Goal: Go to known website: Go to known website

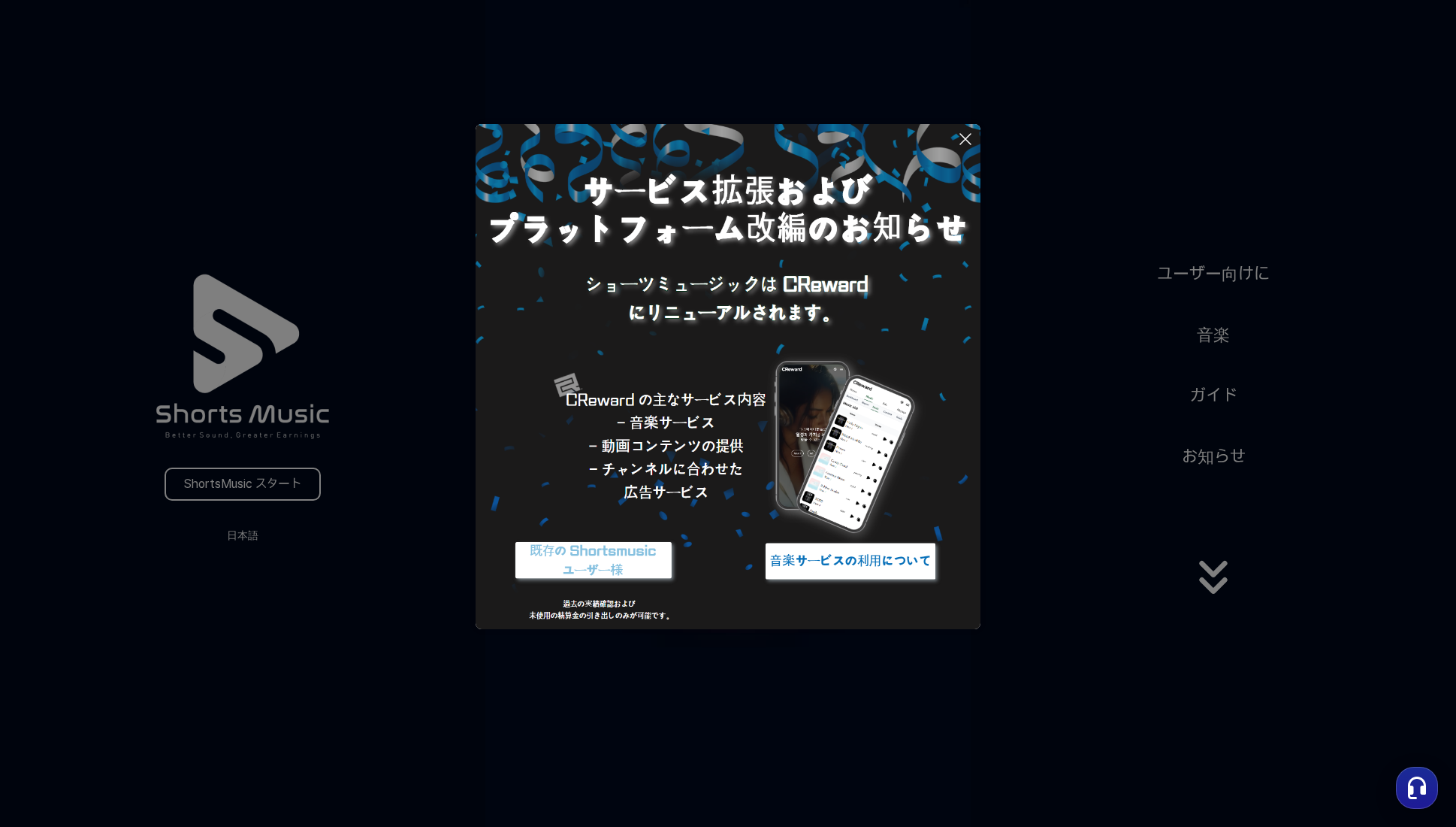
click at [962, 143] on icon at bounding box center [965, 139] width 11 height 11
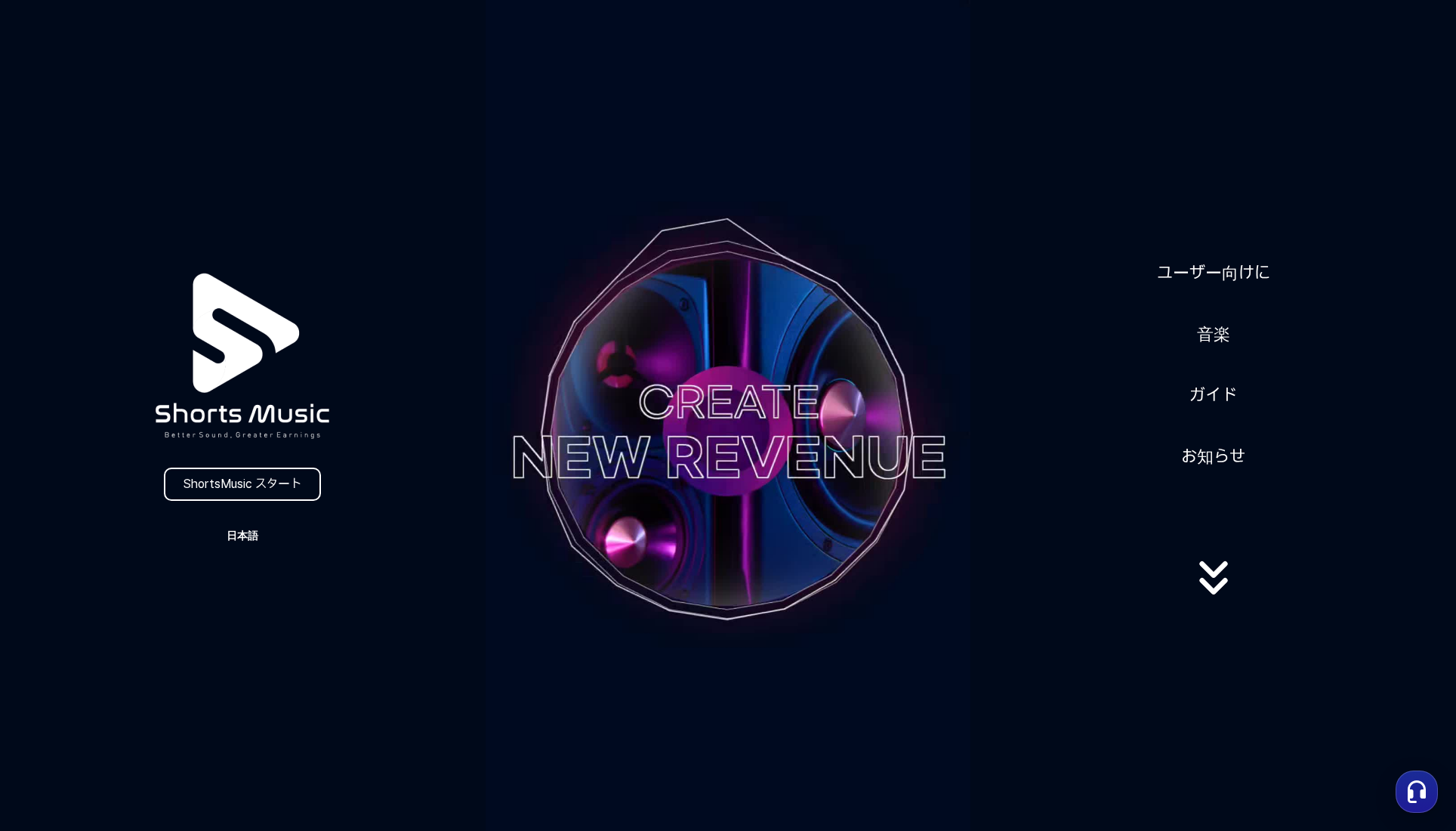
click at [235, 540] on button "日本語" at bounding box center [242, 535] width 73 height 21
click at [233, 598] on button "日本語" at bounding box center [243, 599] width 61 height 15
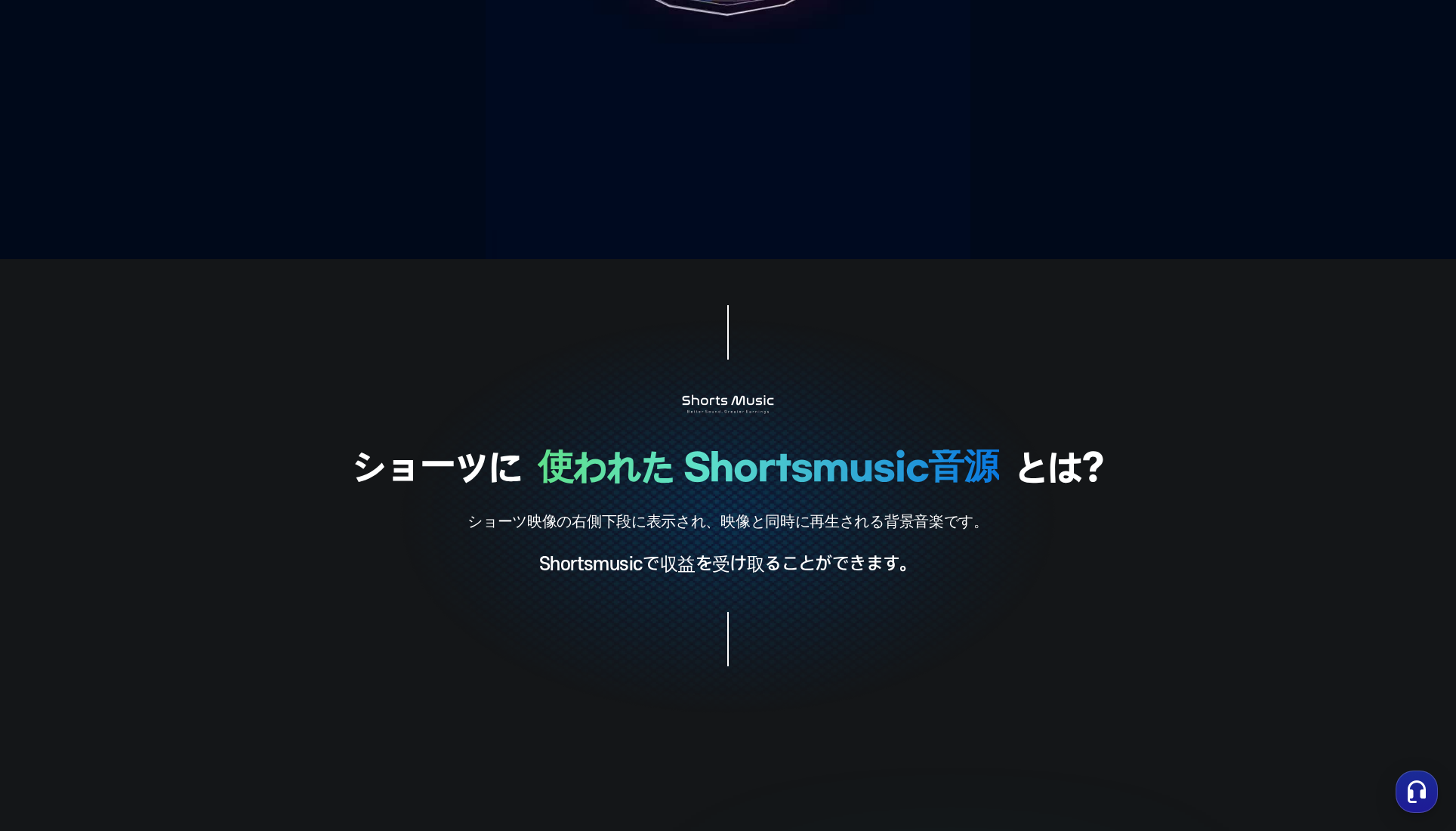
scroll to position [660, 0]
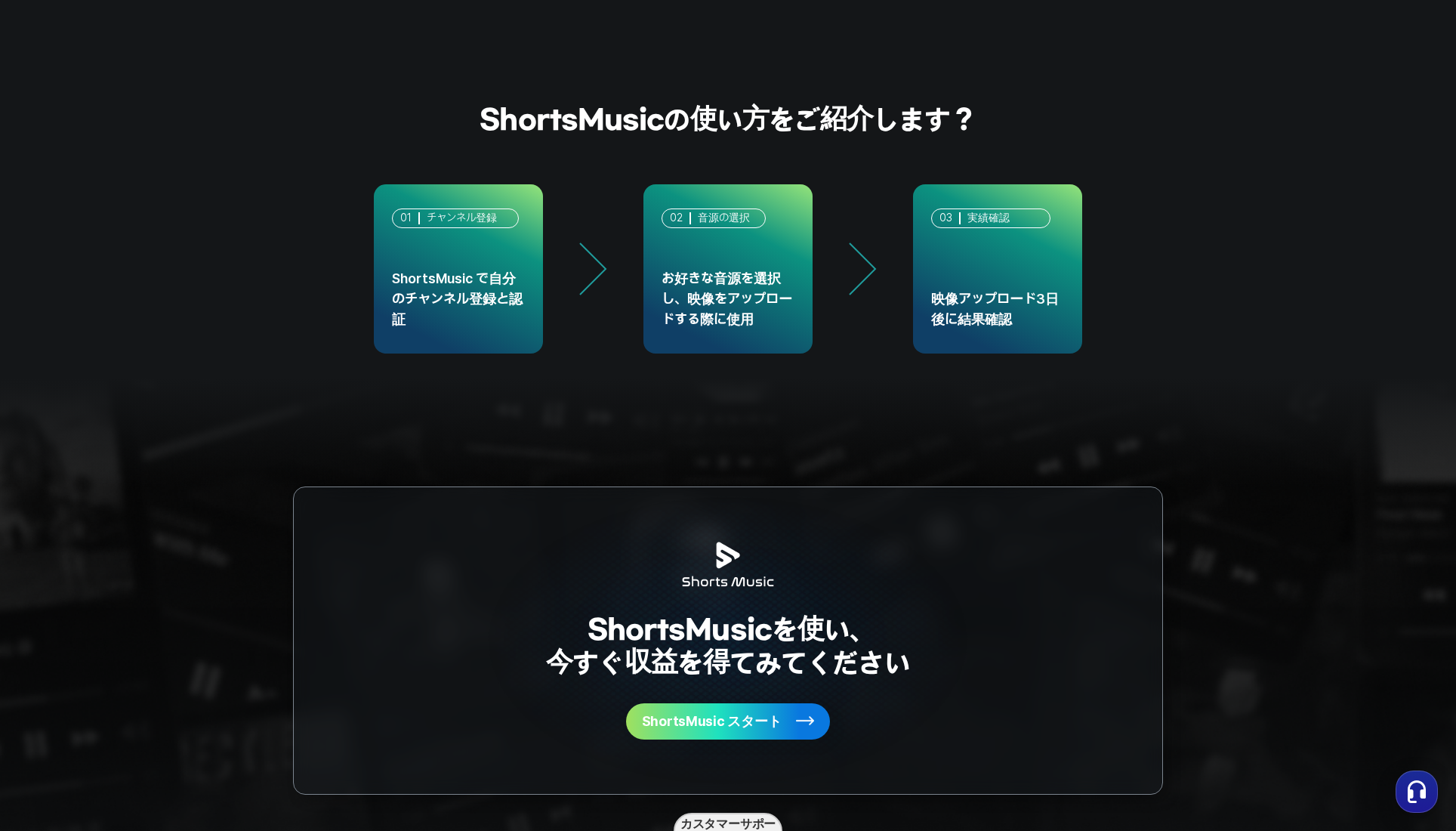
scroll to position [3898, 0]
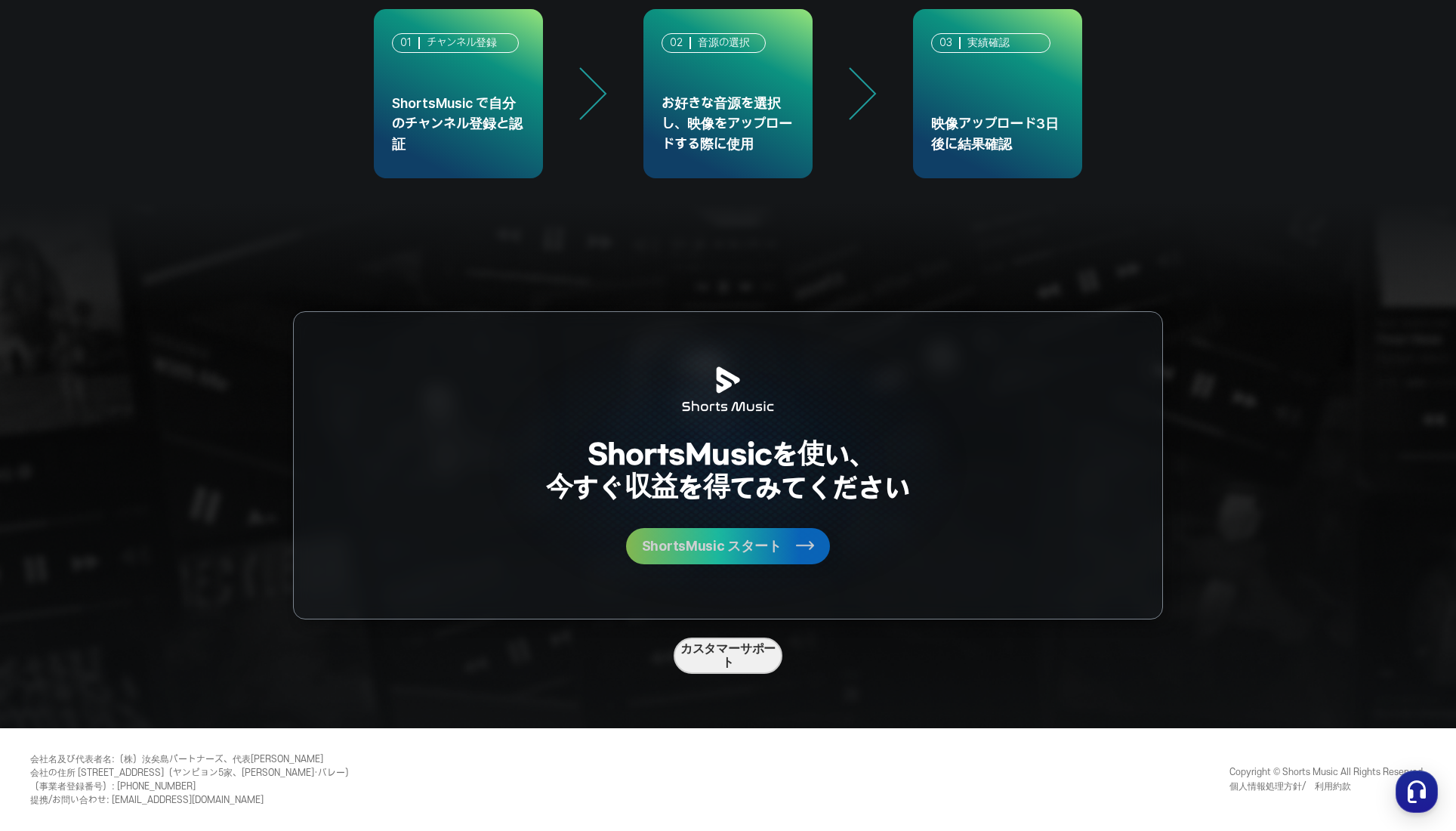
click at [720, 541] on span "ShortsMusic スタート" at bounding box center [712, 546] width 140 height 13
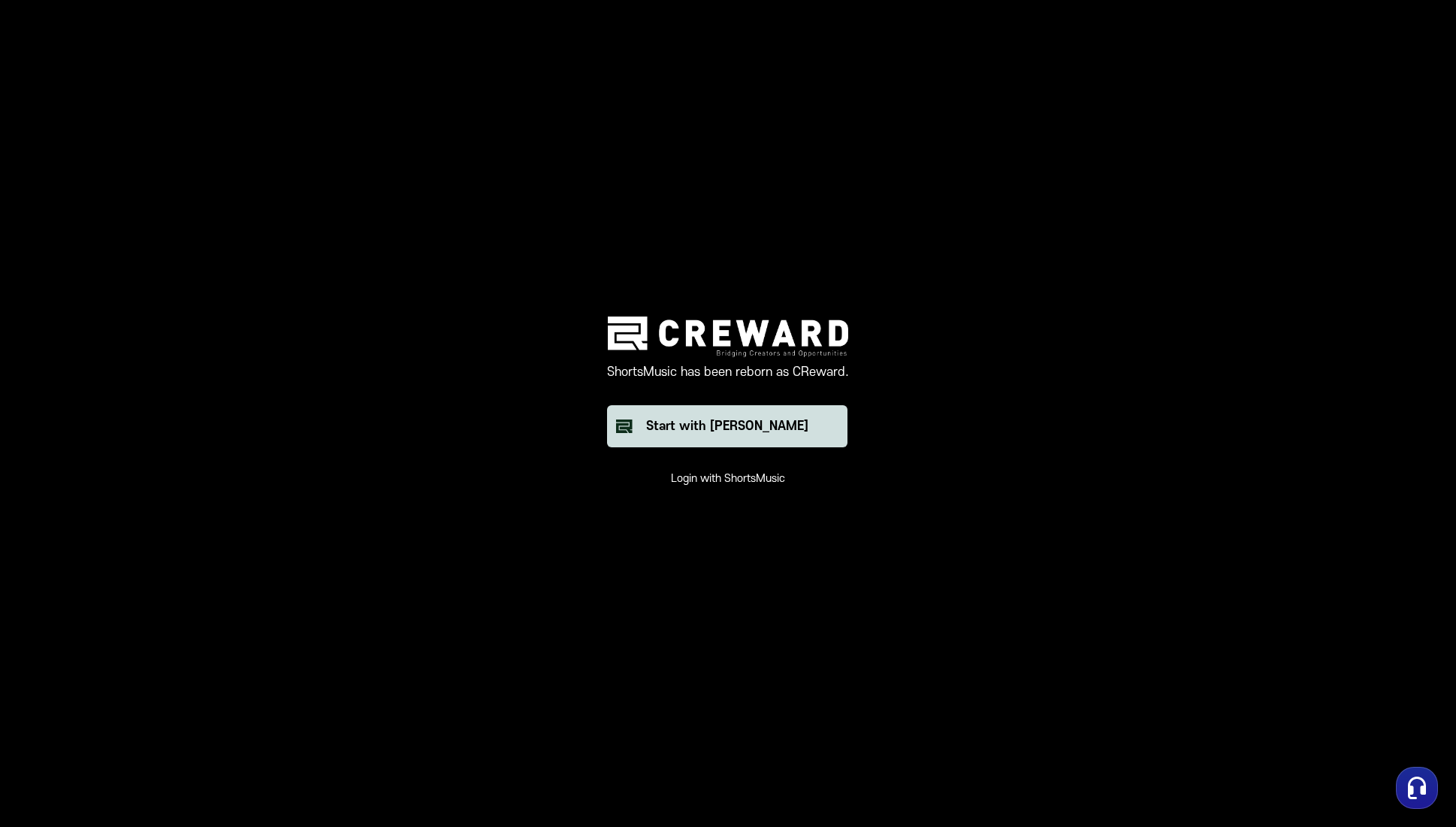
click at [731, 442] on button "Start with [PERSON_NAME]" at bounding box center [727, 427] width 240 height 42
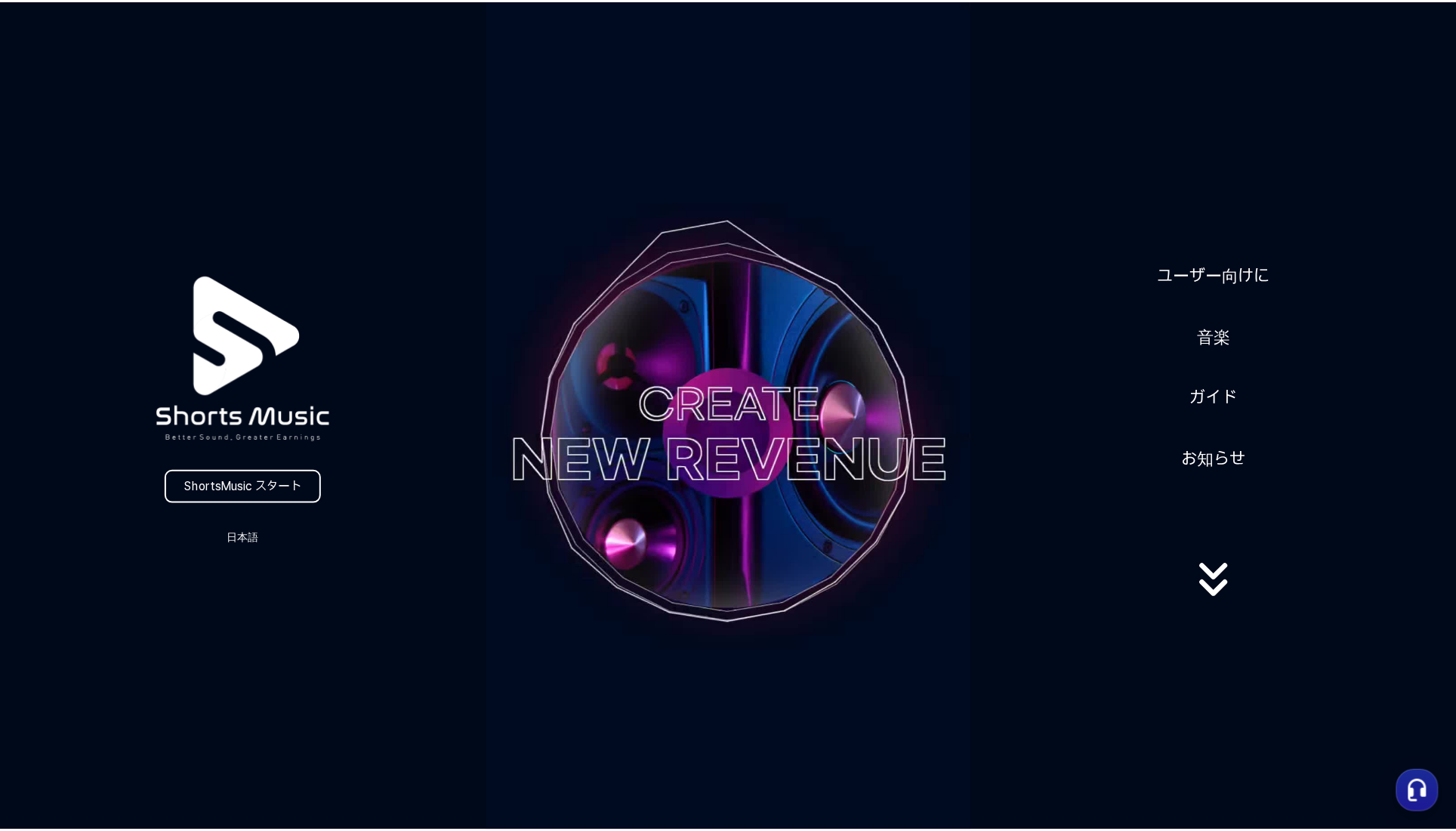
scroll to position [3402, 0]
